Goal: Information Seeking & Learning: Learn about a topic

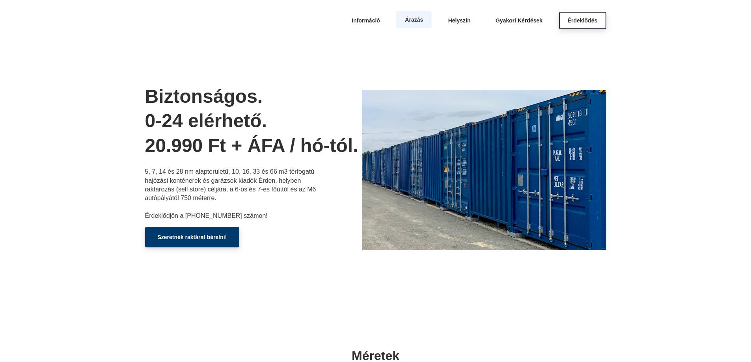
click at [413, 22] on span "Árazás" at bounding box center [414, 20] width 18 height 6
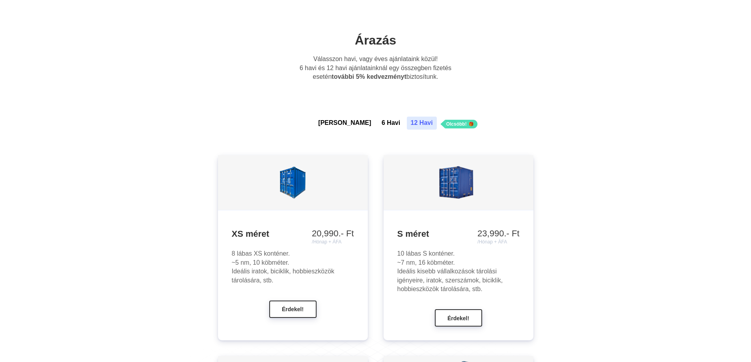
scroll to position [603, 0]
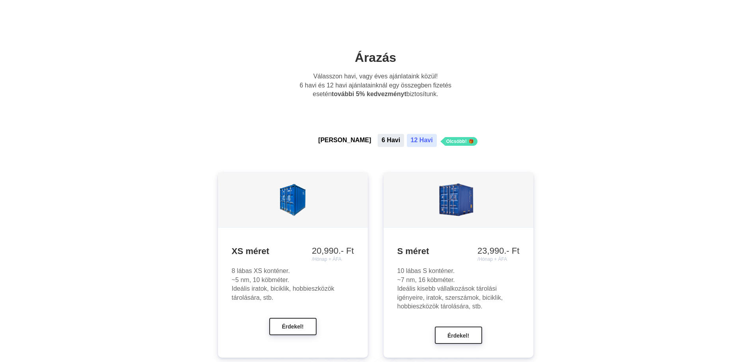
click at [378, 141] on button "6 Havi" at bounding box center [391, 140] width 26 height 13
click at [407, 141] on button "12 Havi" at bounding box center [422, 140] width 30 height 13
click at [346, 138] on button "[PERSON_NAME]" at bounding box center [344, 140] width 61 height 13
click at [378, 139] on button "6 Havi" at bounding box center [391, 140] width 26 height 13
click at [407, 139] on button "12 Havi" at bounding box center [422, 140] width 30 height 13
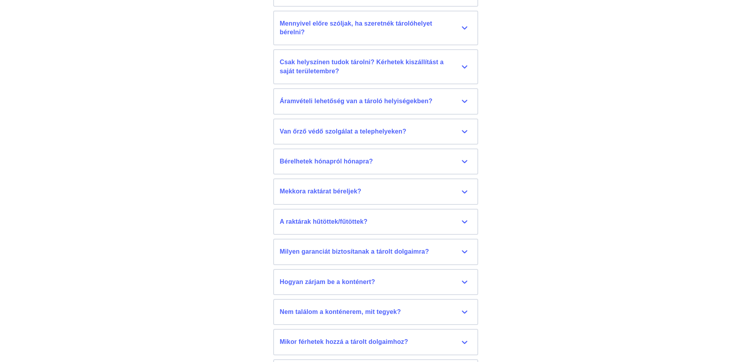
scroll to position [3585, 0]
click at [461, 70] on div "Csak helyszínen tudok tárolni? Kérhetek kiszállítást a saját területembre?" at bounding box center [376, 66] width 192 height 18
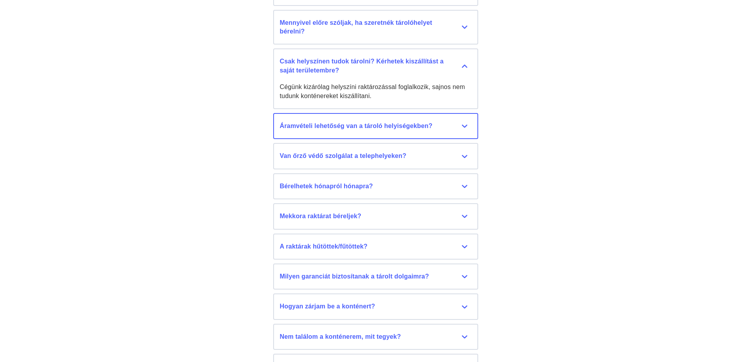
click at [458, 123] on div "Áramvételi lehetőség van a tároló helyiségekben?" at bounding box center [376, 126] width 192 height 9
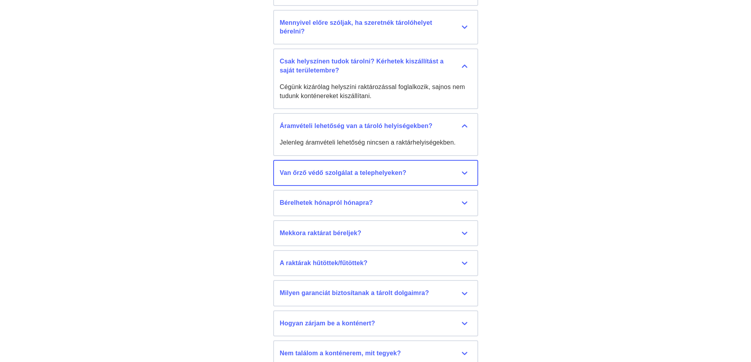
click at [450, 171] on div "Van őrző védő szolgálat a telephelyeken?" at bounding box center [376, 173] width 192 height 9
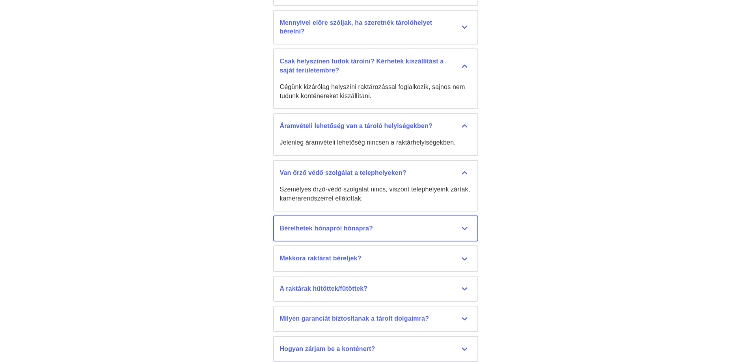
click at [443, 223] on button "Bérelhetek hónapról hónapra? Igen, van lehetőség határozatlan időre is szerződn…" at bounding box center [375, 229] width 205 height 26
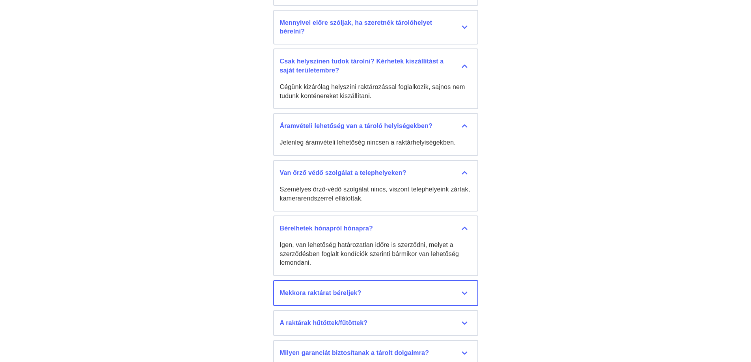
click at [443, 291] on div "Mekkora raktárat béreljek?" at bounding box center [376, 293] width 192 height 9
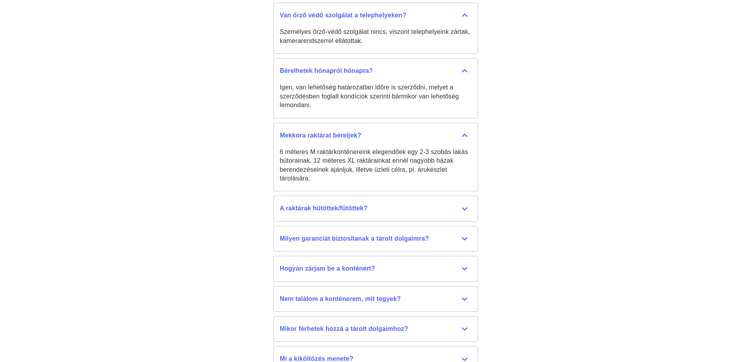
scroll to position [3759, 0]
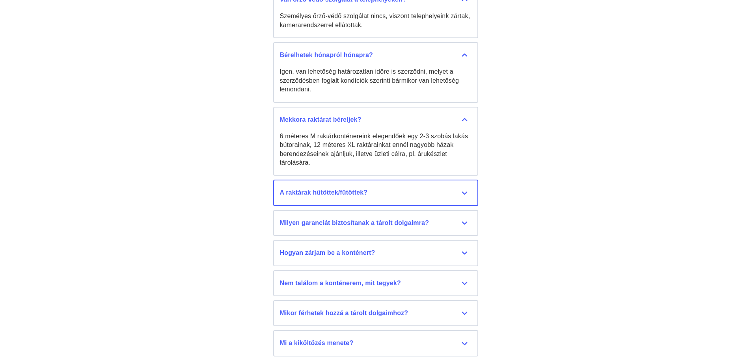
click at [453, 199] on button "A raktárak hűtöttek/fűtöttek? Nem, raktárkonténereink és garázsaink nem temperá…" at bounding box center [375, 193] width 205 height 26
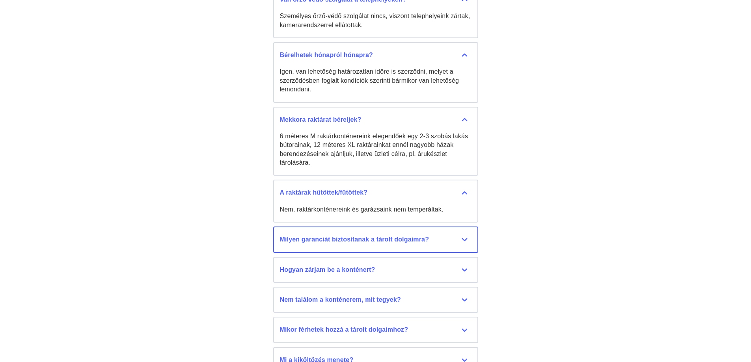
click at [460, 233] on button "Milyen garanciát biztosítanak a tárolt dolgaimra? Az Érdraktár Kft. nem tudja g…" at bounding box center [375, 240] width 205 height 26
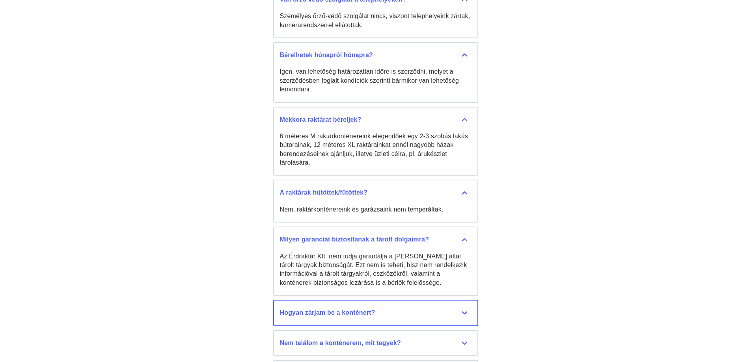
click at [429, 309] on div "Hogyan zárjam be a konténert?" at bounding box center [376, 313] width 192 height 9
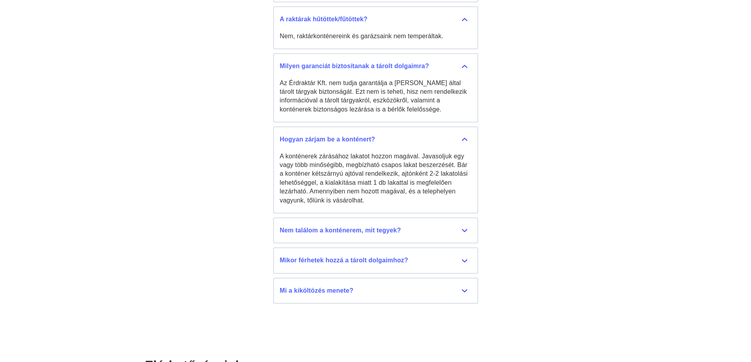
scroll to position [3948, 0]
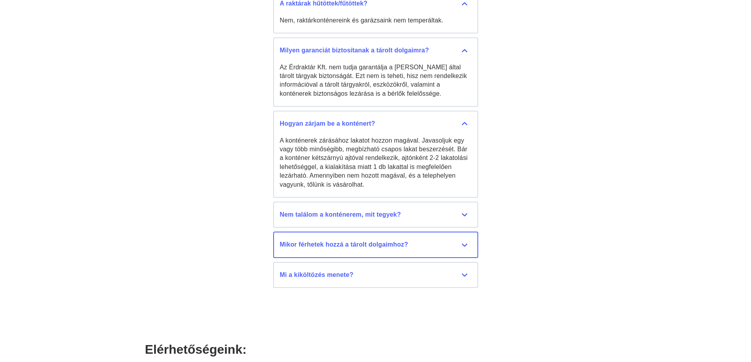
click at [434, 248] on div "Mikor férhetek hozzá a tárolt dolgaimhoz?" at bounding box center [376, 245] width 192 height 9
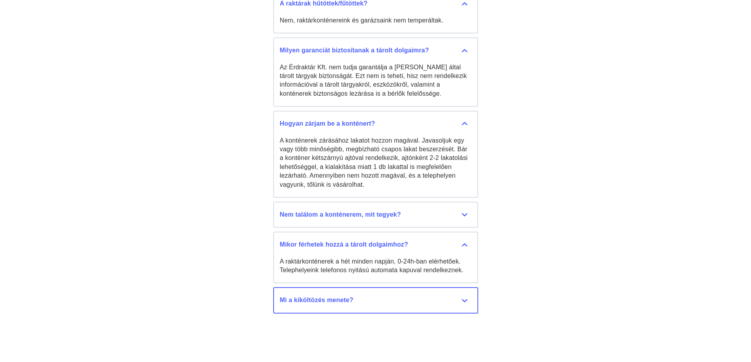
click at [389, 299] on div "Mi a kiköltözés menete?" at bounding box center [376, 300] width 192 height 9
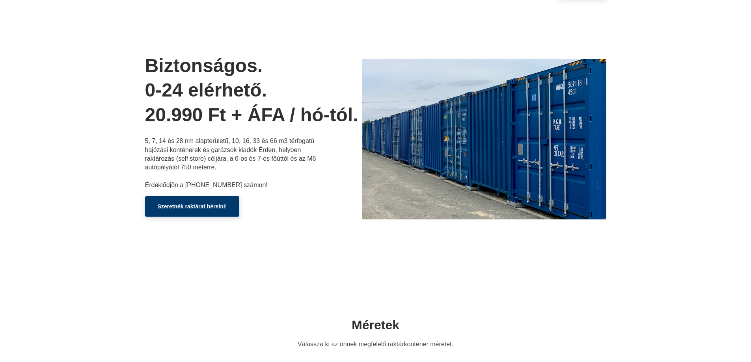
scroll to position [0, 0]
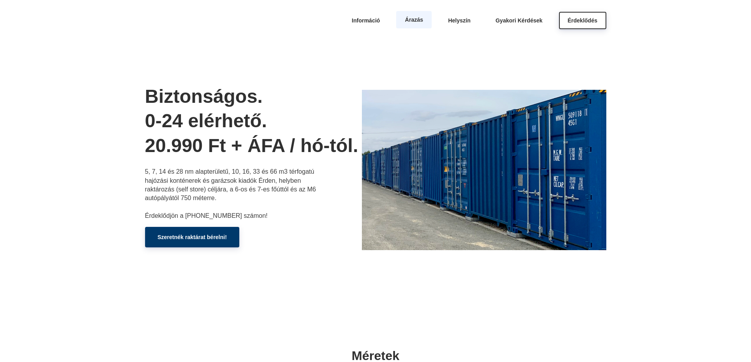
click at [419, 19] on span "Árazás" at bounding box center [414, 20] width 18 height 6
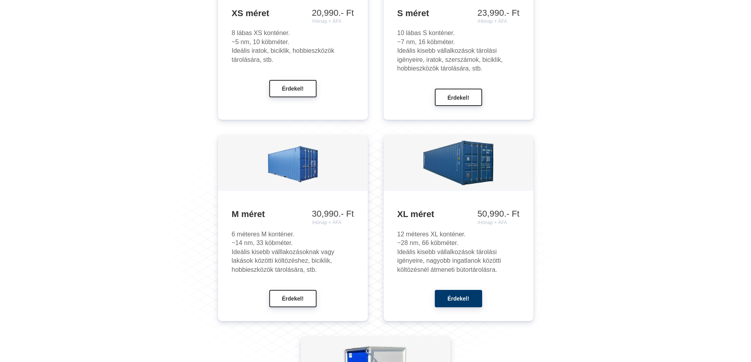
scroll to position [856, 0]
